Goal: Find contact information: Find contact information

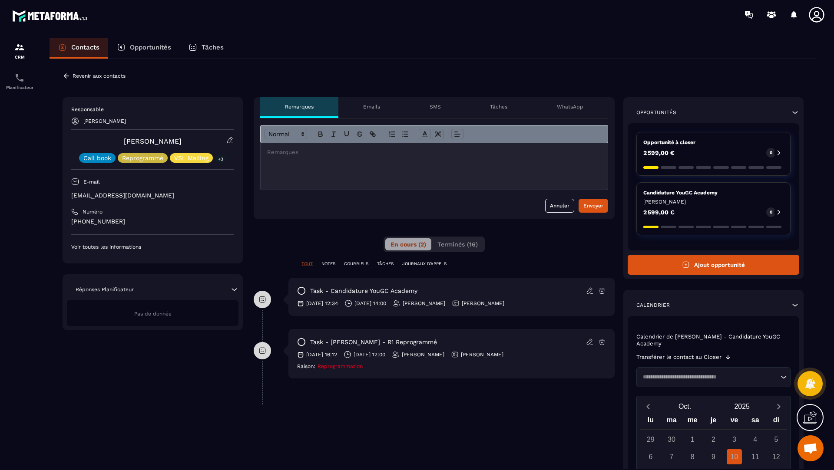
scroll to position [344, 0]
drag, startPoint x: 182, startPoint y: 141, endPoint x: 129, endPoint y: 141, distance: 53.4
click at [129, 141] on div "[PERSON_NAME] Call book Reprogrammé VSL Mailing +3" at bounding box center [152, 149] width 163 height 26
copy link "[PERSON_NAME]"
drag, startPoint x: 156, startPoint y: 196, endPoint x: 63, endPoint y: 196, distance: 93.4
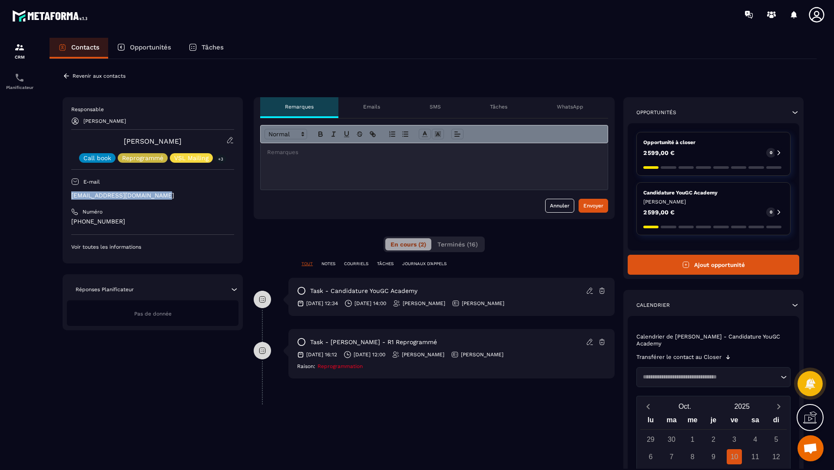
click at [63, 196] on div "Responsable [PERSON_NAME] [PERSON_NAME] Call book Reprogrammé VSL Mailing +3 E-…" at bounding box center [153, 180] width 180 height 166
copy p "[EMAIL_ADDRESS][DOMAIN_NAME]"
drag, startPoint x: 121, startPoint y: 219, endPoint x: 63, endPoint y: 221, distance: 58.2
click at [63, 221] on div "Responsable [PERSON_NAME] [PERSON_NAME] Call book Reprogrammé VSL Mailing +3 E-…" at bounding box center [153, 180] width 180 height 166
copy p "[PHONE_NUMBER]"
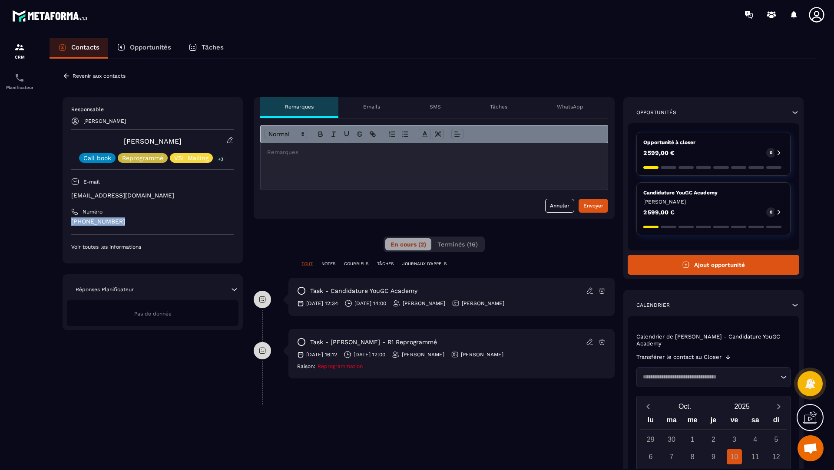
drag, startPoint x: 180, startPoint y: 140, endPoint x: 113, endPoint y: 140, distance: 66.5
click at [113, 140] on div "[PERSON_NAME] Call book Reprogrammé VSL Mailing +3" at bounding box center [152, 149] width 163 height 26
copy link "[PERSON_NAME]"
drag, startPoint x: 160, startPoint y: 191, endPoint x: 60, endPoint y: 195, distance: 100.4
click at [60, 195] on div "**********" at bounding box center [433, 345] width 767 height 573
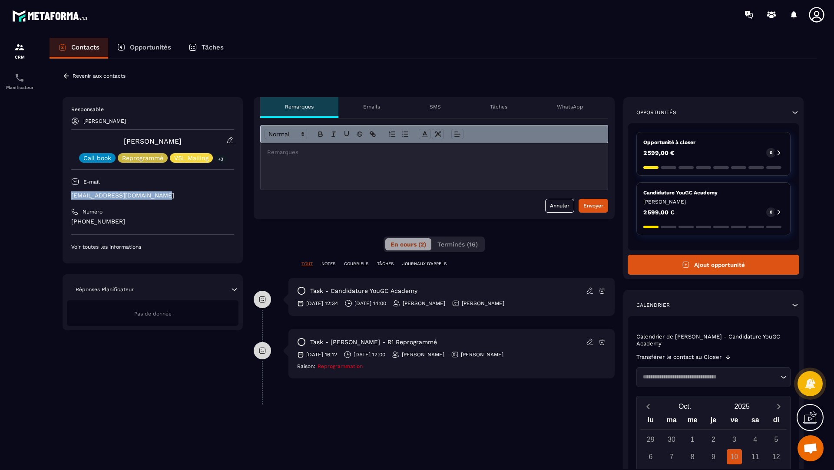
copy p "[EMAIL_ADDRESS][DOMAIN_NAME]"
click at [17, 84] on div "Planificateur" at bounding box center [19, 81] width 35 height 17
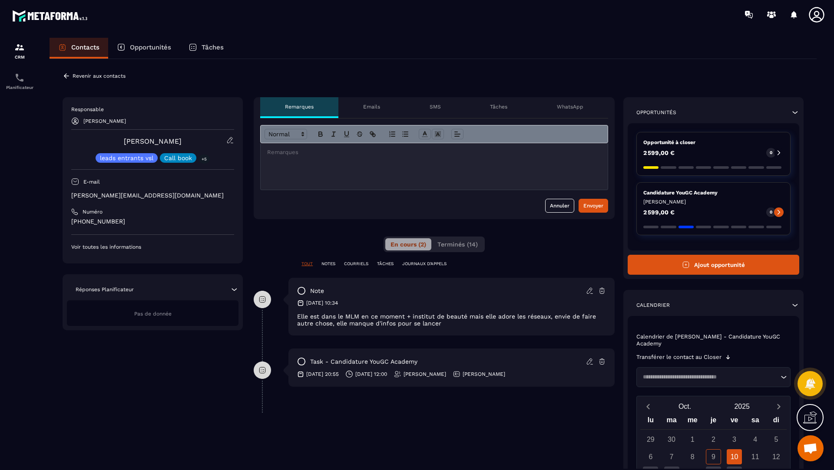
scroll to position [344, 0]
